Goal: Information Seeking & Learning: Learn about a topic

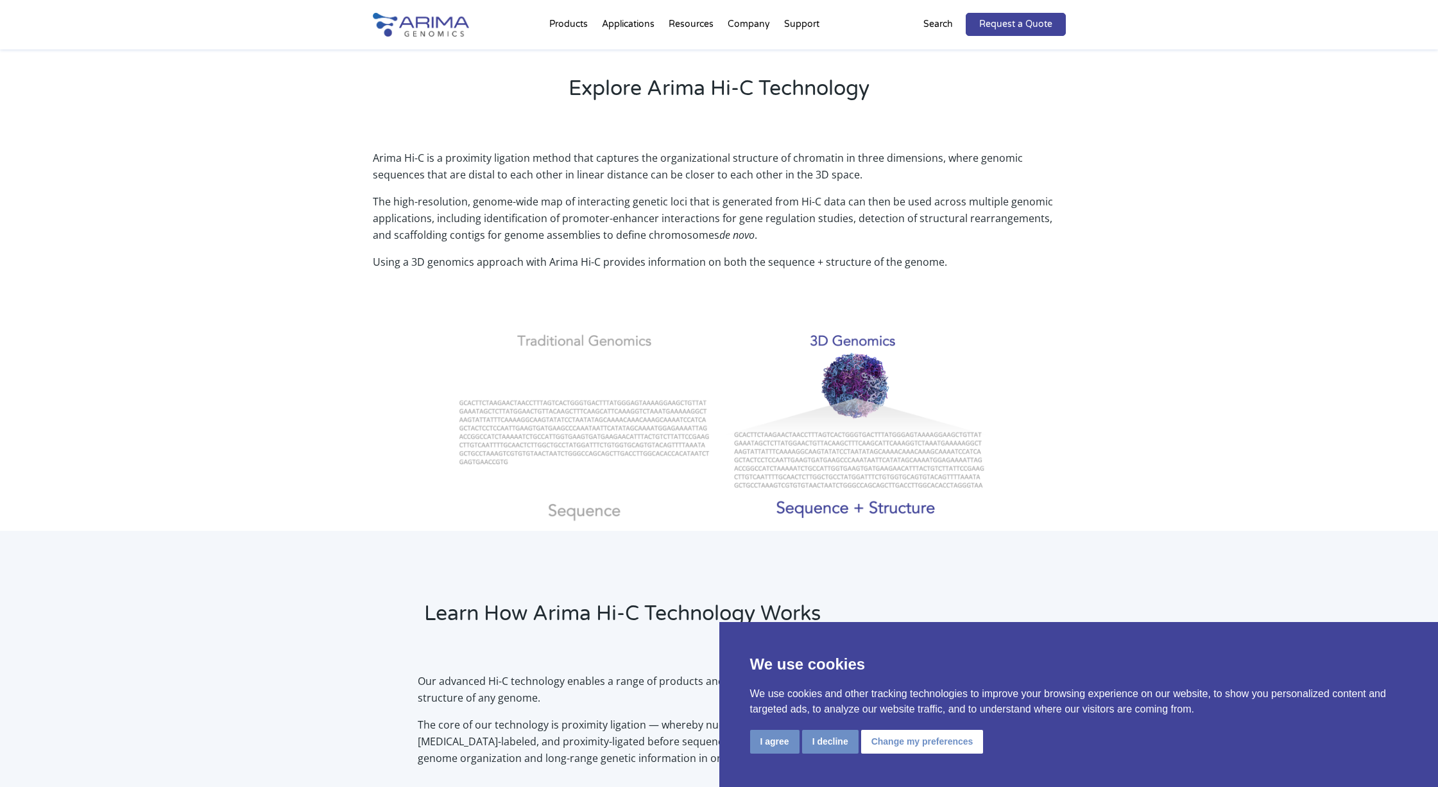
scroll to position [318, 0]
click at [1207, 184] on div "Arima Hi-C is a proximity ligation method that captures the organizational stru…" at bounding box center [719, 331] width 1438 height 398
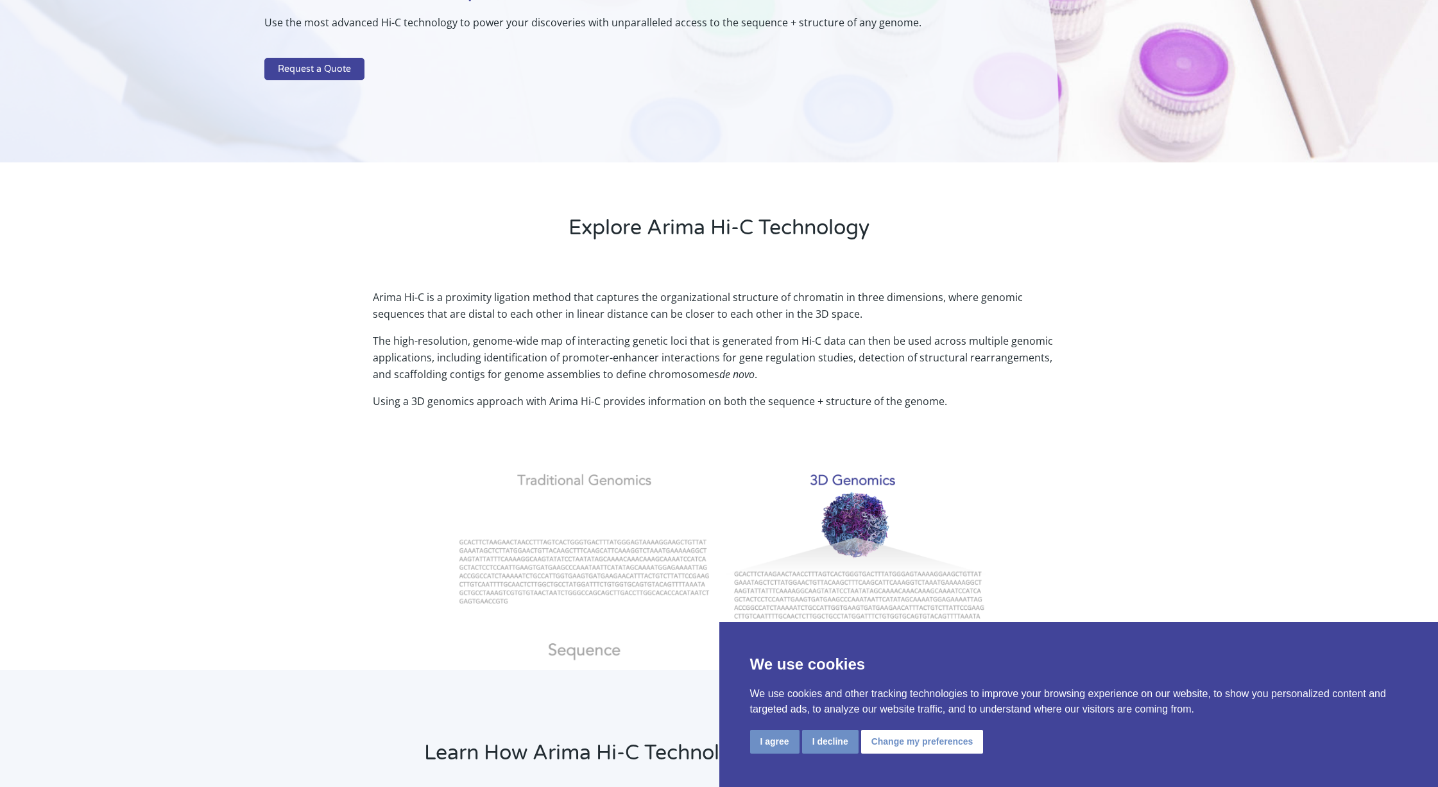
scroll to position [0, 0]
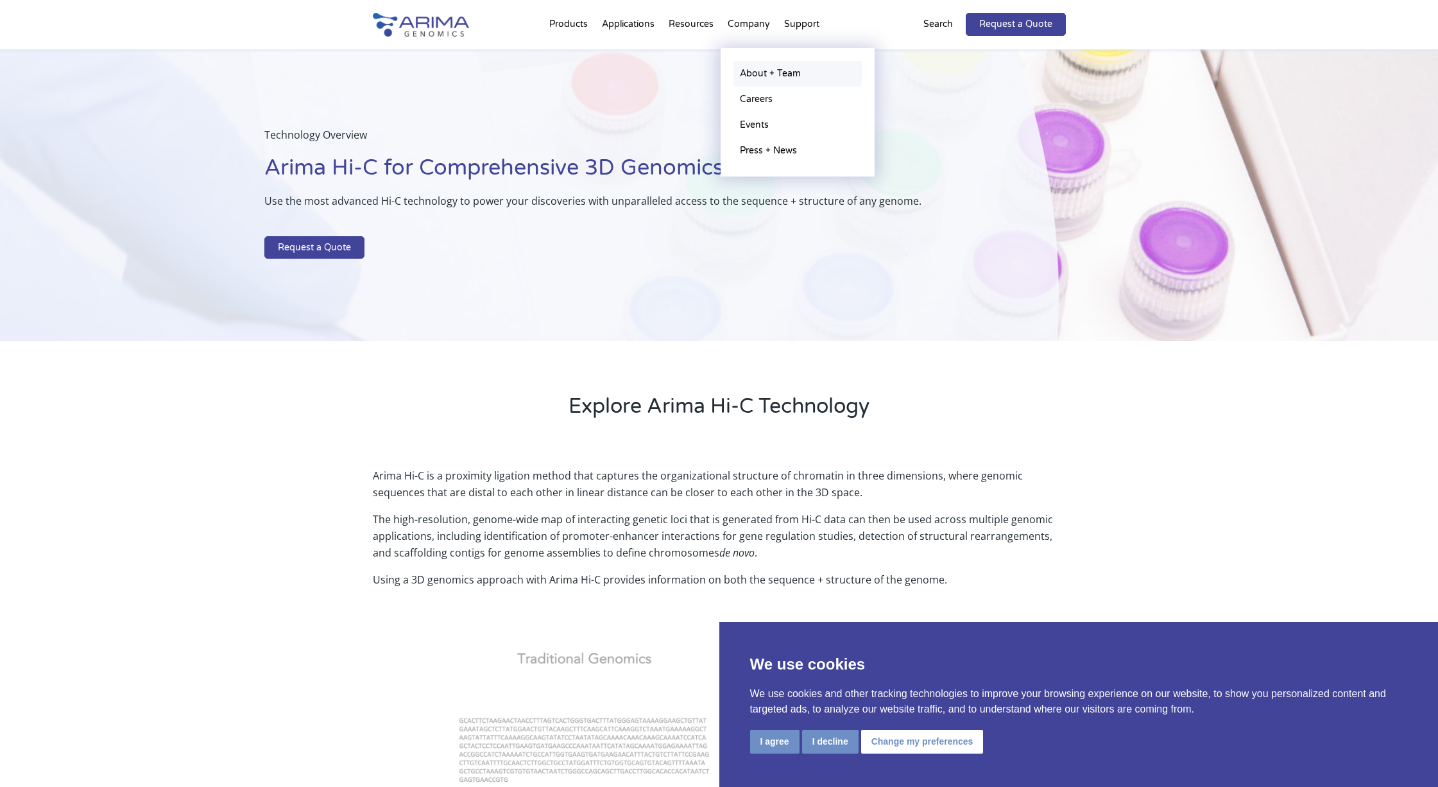
click at [759, 69] on link "About + Team" at bounding box center [798, 74] width 128 height 26
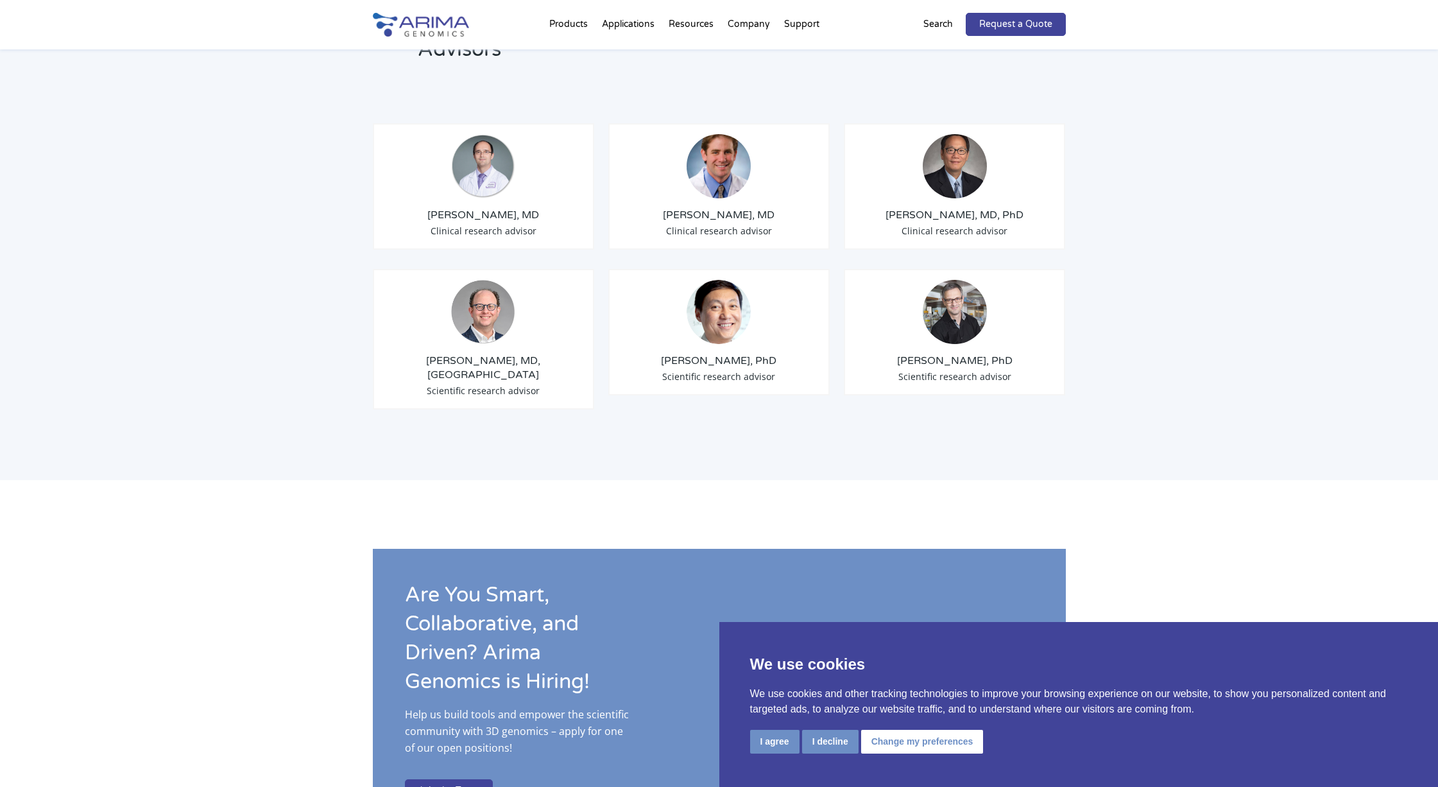
scroll to position [1525, 0]
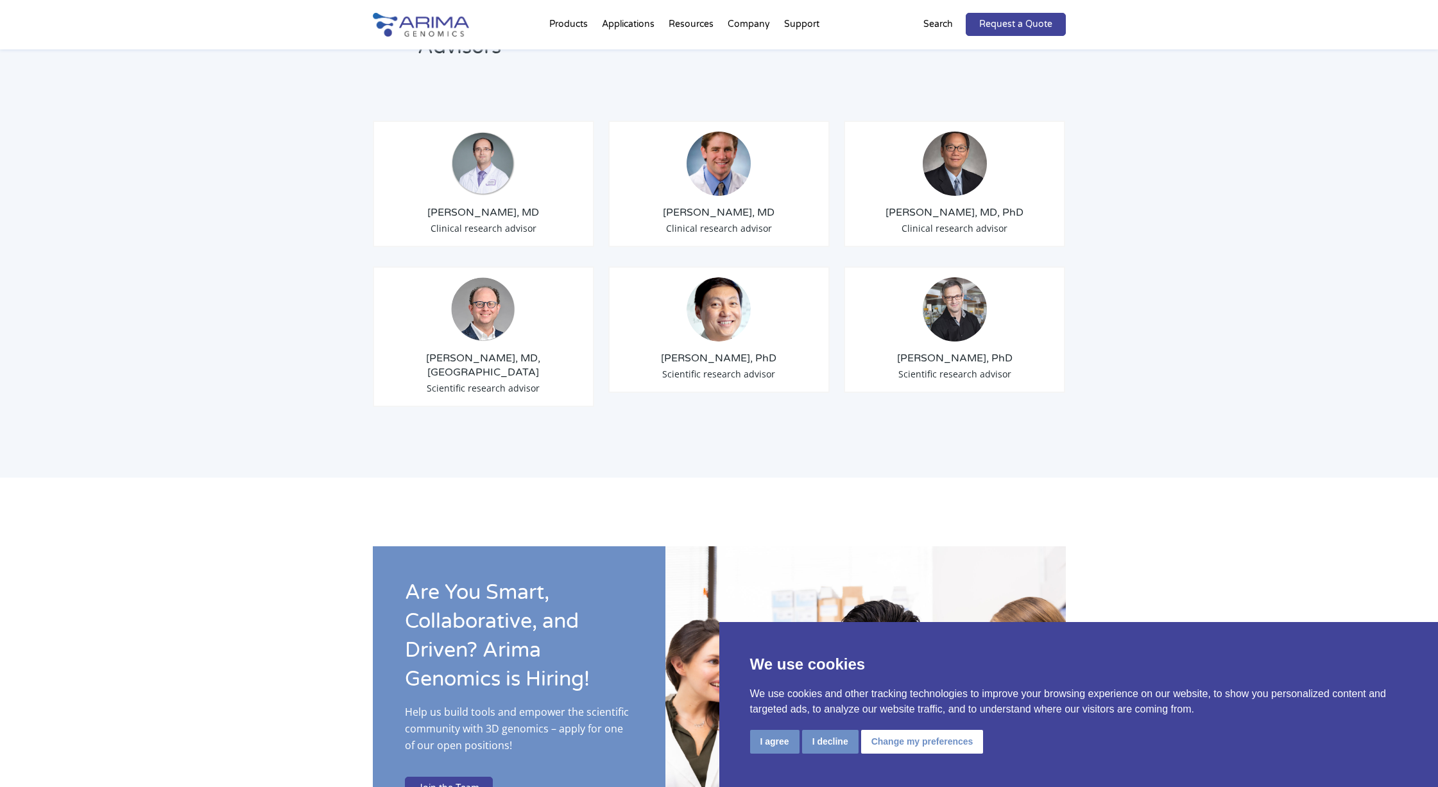
click at [919, 351] on h3 "[PERSON_NAME], PhD" at bounding box center [955, 358] width 200 height 14
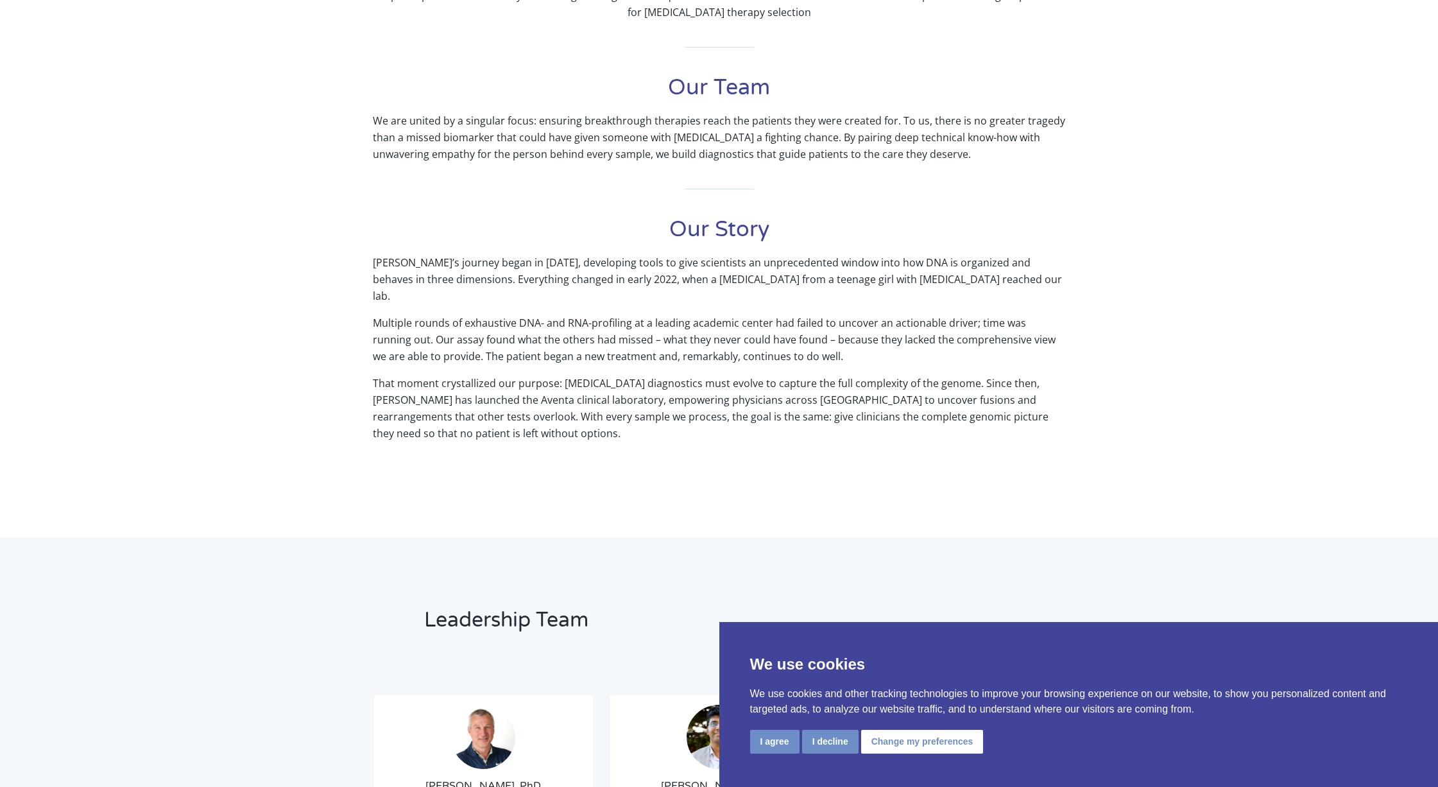
scroll to position [0, 0]
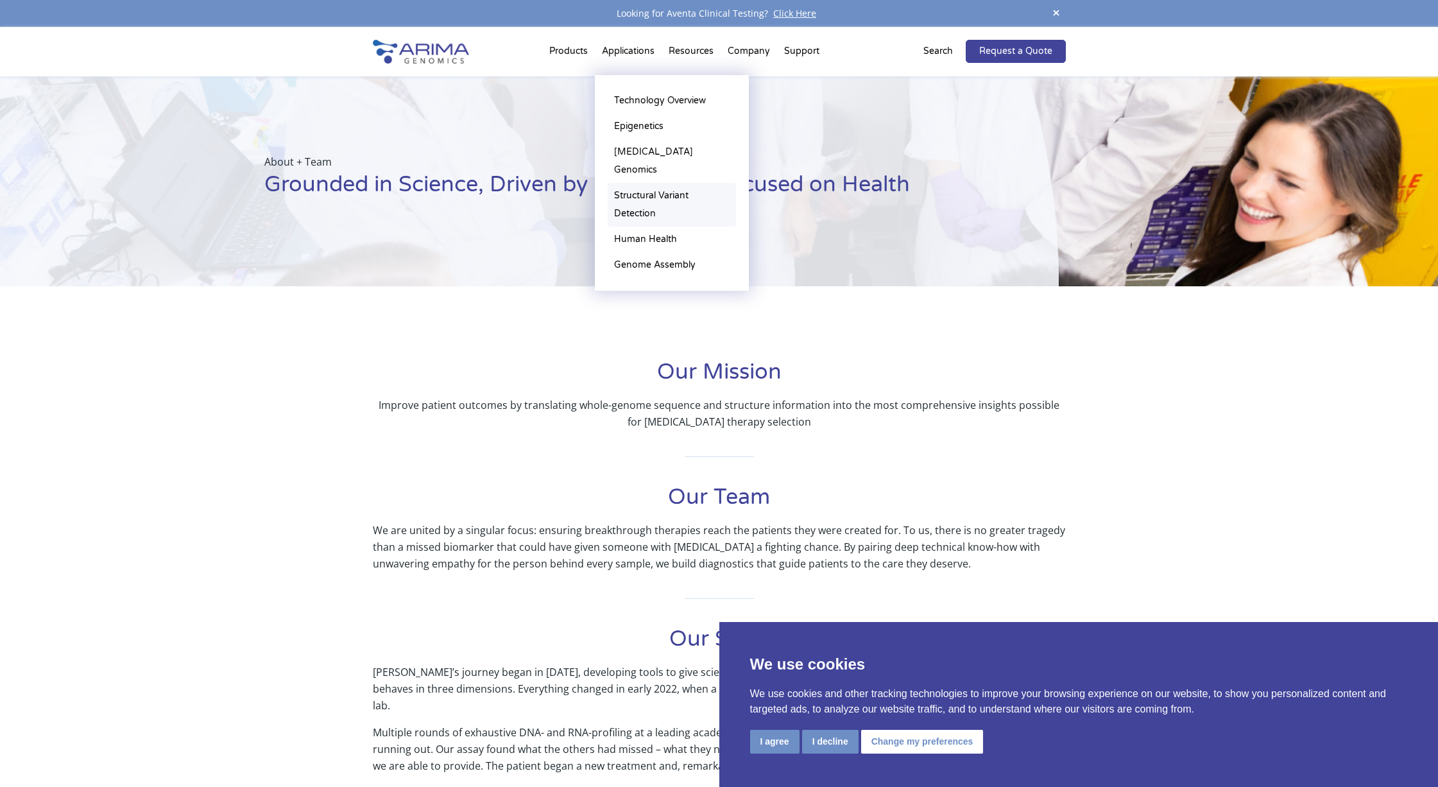
click at [651, 183] on link "Structural Variant Detection" at bounding box center [672, 205] width 128 height 44
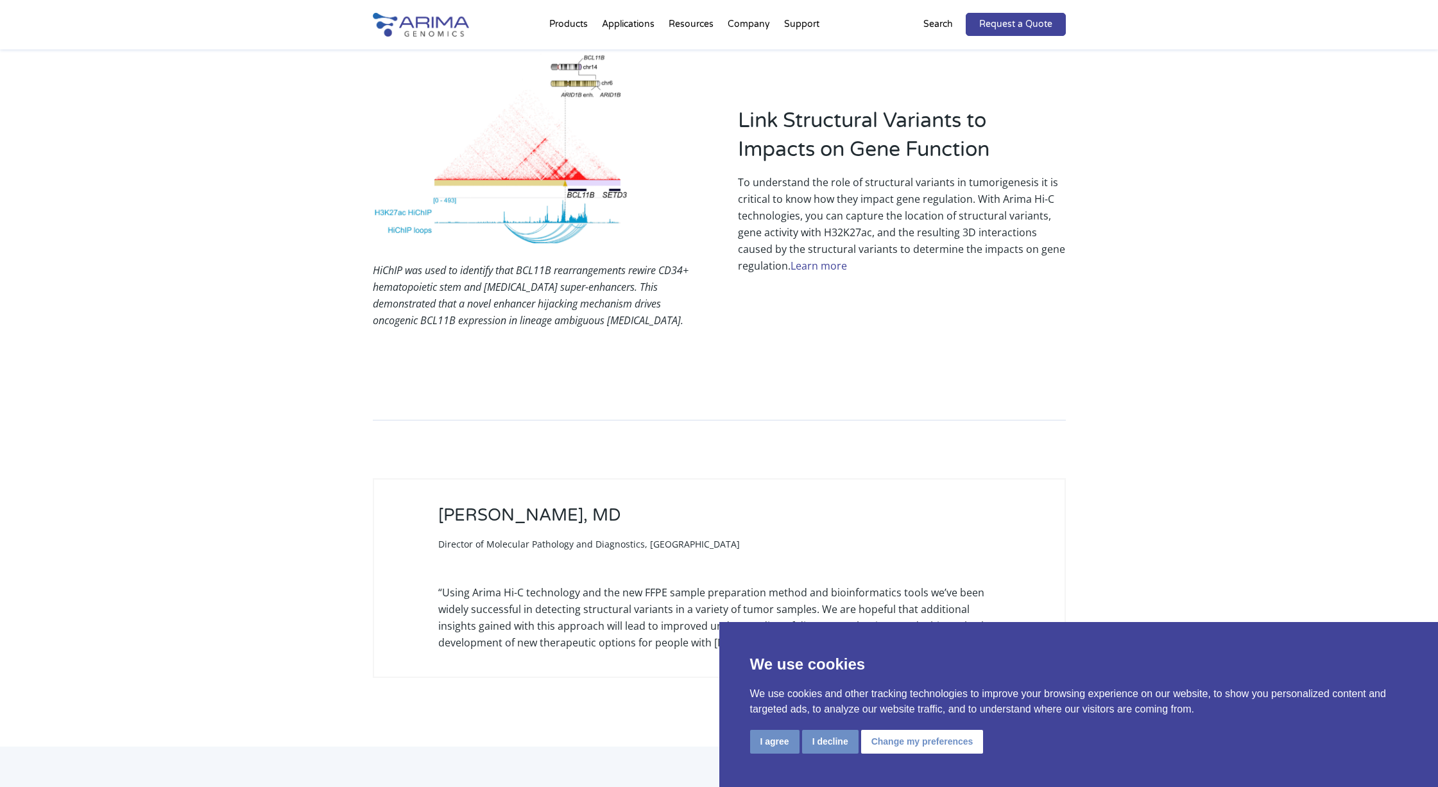
scroll to position [2010, 0]
